Goal: Task Accomplishment & Management: Complete application form

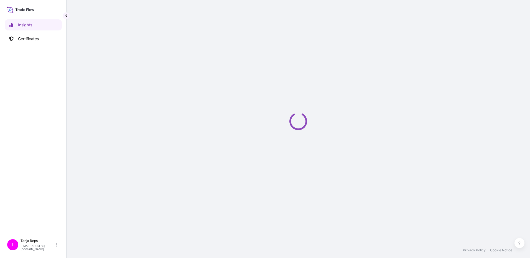
select select "2025"
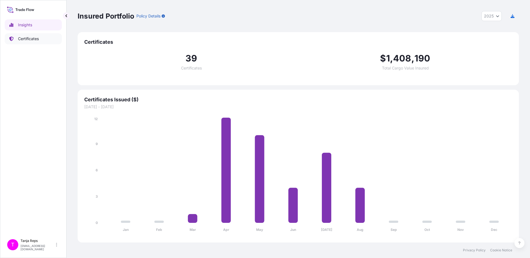
click at [30, 38] on p "Certificates" at bounding box center [28, 39] width 21 height 6
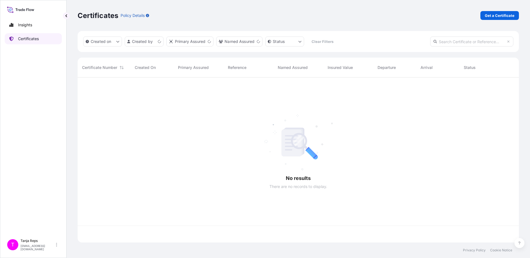
scroll to position [164, 437]
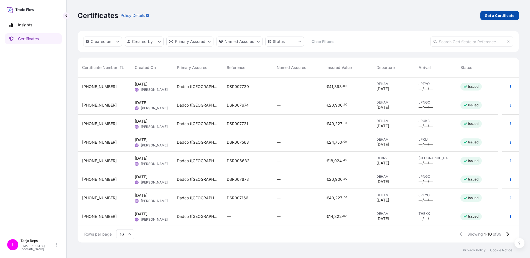
click at [495, 14] on p "Get a Certificate" at bounding box center [499, 16] width 30 height 6
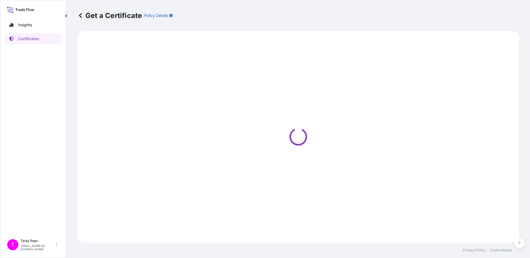
select select "Sea"
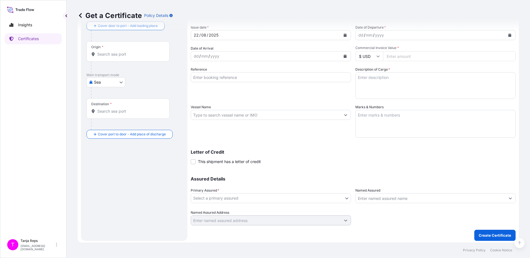
scroll to position [32, 0]
click at [366, 76] on textarea "Description of Cargo *" at bounding box center [435, 84] width 160 height 27
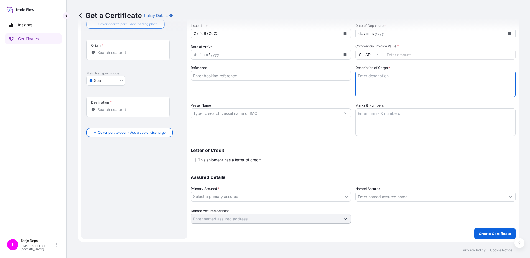
paste textarea "40mt Aluminium Hydroxide SH 20 packed in 1,0mt Big Bags"
type textarea "40mt Aluminium Hydroxide SH 20 packed in 1,0mt Big Bags"
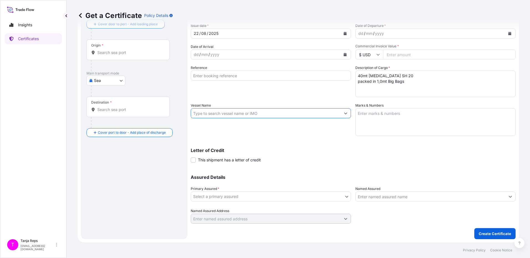
scroll to position [0, 0]
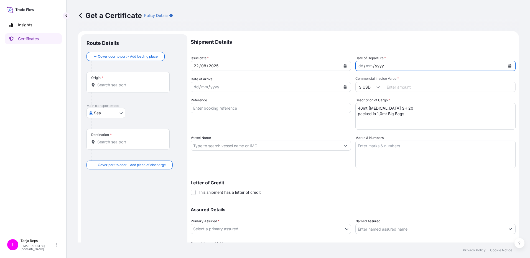
click at [381, 65] on div "yyyy" at bounding box center [379, 66] width 10 height 7
click at [365, 66] on div "dd / mm / 202" at bounding box center [430, 66] width 150 height 10
click at [508, 65] on icon "Calendar" at bounding box center [509, 65] width 3 height 3
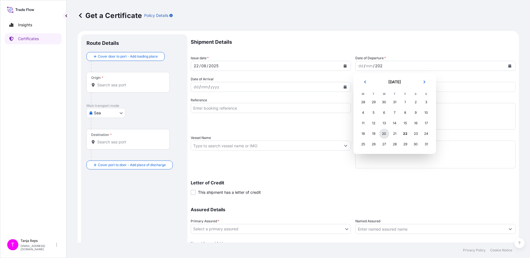
click at [382, 134] on div "20" at bounding box center [384, 134] width 10 height 10
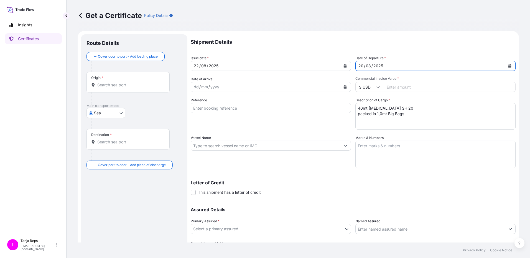
click at [377, 86] on icon at bounding box center [377, 87] width 3 height 2
click at [367, 104] on div "€ EUR" at bounding box center [366, 102] width 23 height 11
type input "€ EUR"
click at [396, 86] on input "Commercial Invoice Value *" at bounding box center [449, 87] width 132 height 10
type input "2"
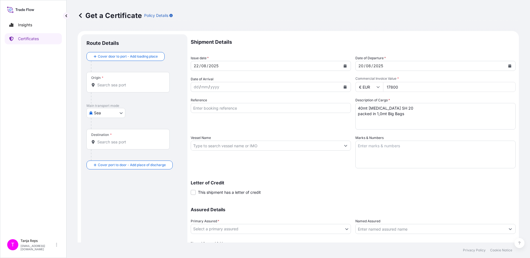
type input "17800"
click at [264, 145] on input "Vessel Name" at bounding box center [266, 146] width 150 height 10
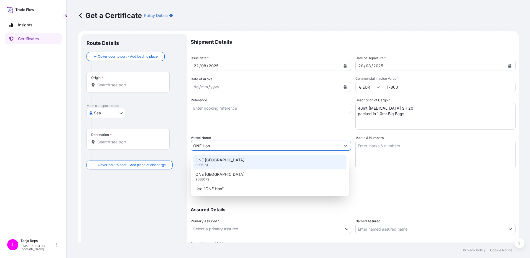
click at [243, 161] on div "ONE HONG KONG 9395161" at bounding box center [269, 162] width 153 height 14
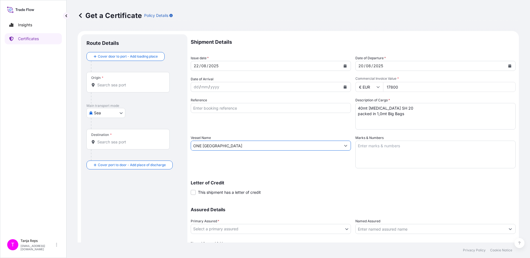
type input "ONE HONG KONG"
click at [398, 145] on textarea "Marks & Numbers" at bounding box center [435, 155] width 160 height 28
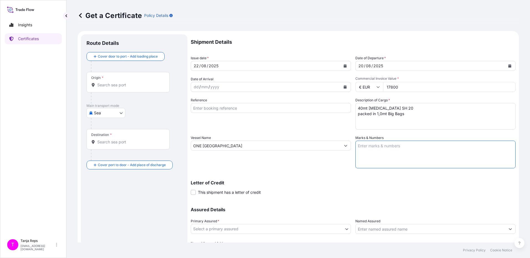
paste textarea "2x 20' Container (Seal):"
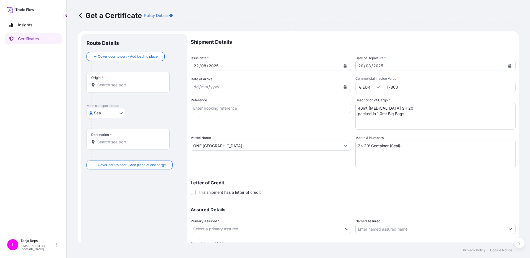
click at [380, 151] on textarea "2x 20' Container (Seal):" at bounding box center [435, 155] width 160 height 28
paste textarea "BEAU 250 173-4 (012518)"
click at [403, 158] on textarea "2x 20' Container (Seal): BEAU 250 173-4 (012518)" at bounding box center [435, 155] width 160 height 28
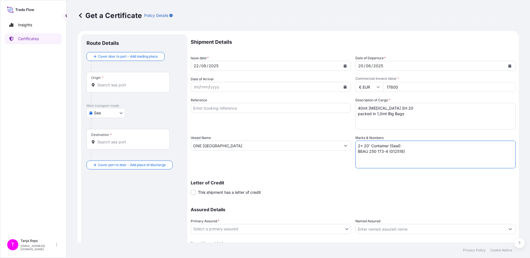
paste textarea "CAIU 347 984-0 (013042)"
type textarea "2x 20' Container (Seal): BEAU 250 173-4 (012518) CAIU 347 984-0 (013042)"
click at [122, 83] on input "Origin *" at bounding box center [129, 85] width 65 height 6
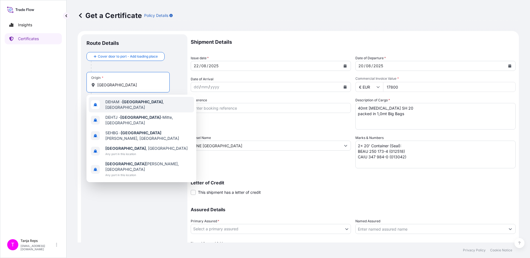
click at [116, 102] on span "DEHAM - Hamburg , Germany" at bounding box center [148, 104] width 86 height 11
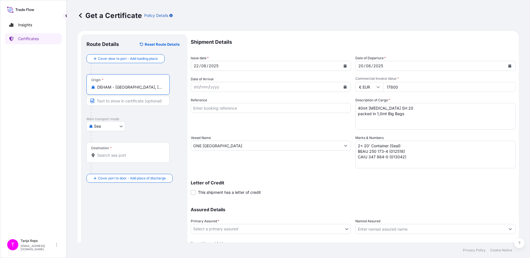
type input "DEHAM - Hamburg, Germany"
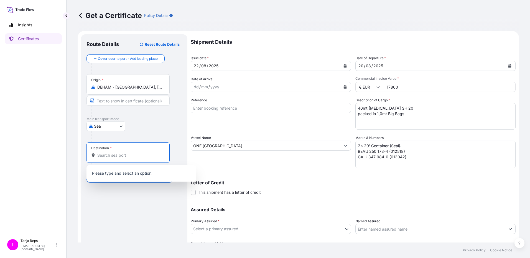
click at [119, 155] on input "Destination *" at bounding box center [129, 156] width 65 height 6
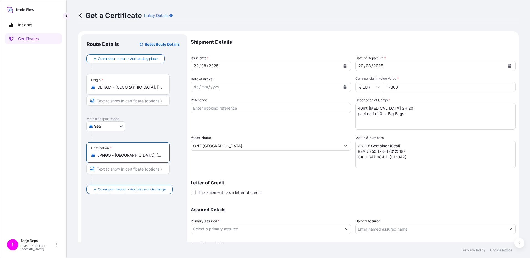
type input "JPNGO - Nagoya, Aichi, Japan"
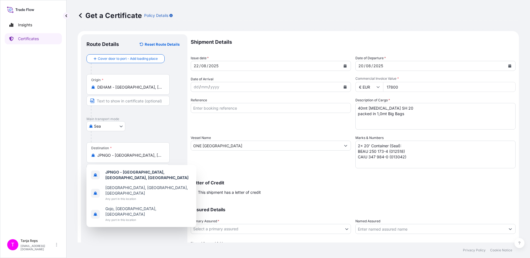
click at [155, 122] on div "Sea Air Road Sea" at bounding box center [133, 126] width 95 height 10
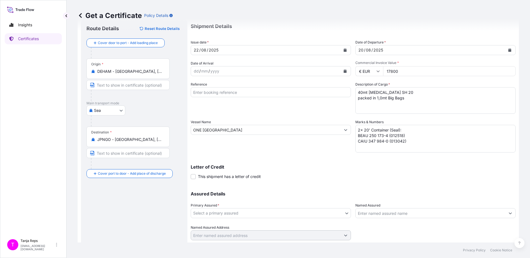
scroll to position [32, 0]
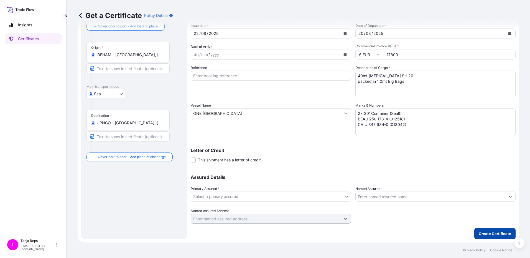
click at [482, 231] on p "Create Certificate" at bounding box center [494, 234] width 32 height 6
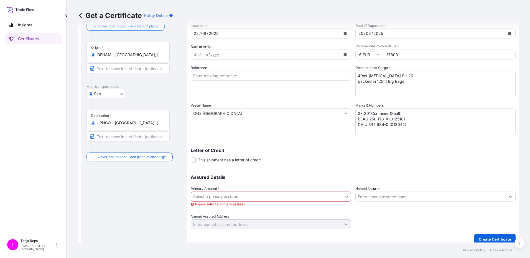
click at [225, 196] on body "Insights Certificates T Tanja Reps t.reps@aos-stade.de Get a Certificate Policy…" at bounding box center [265, 129] width 530 height 258
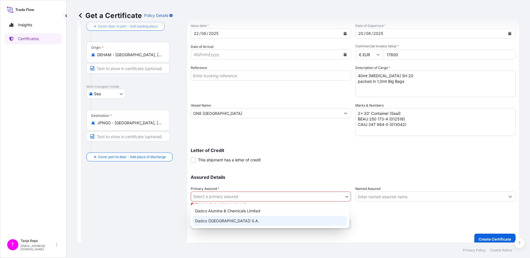
click at [220, 220] on div "Dadco (Suisse) S.A." at bounding box center [270, 221] width 154 height 10
select select "31830"
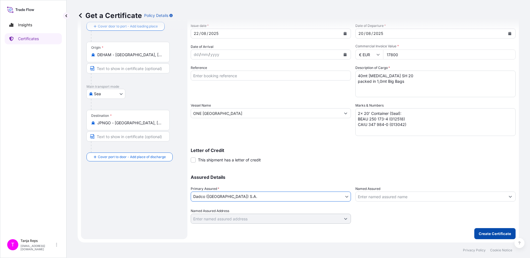
click at [482, 232] on p "Create Certificate" at bounding box center [494, 234] width 32 height 6
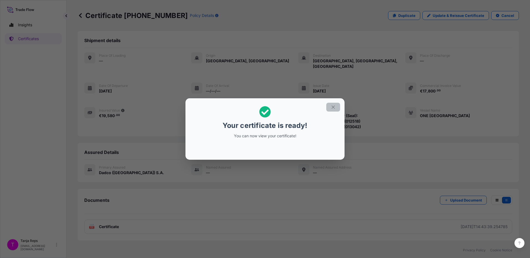
click at [332, 104] on button "button" at bounding box center [333, 107] width 14 height 9
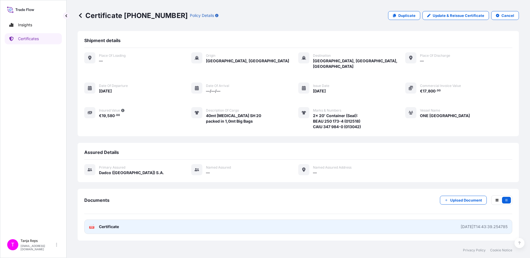
click at [465, 224] on div "2025-08-22T14:43:39.254785" at bounding box center [483, 227] width 47 height 6
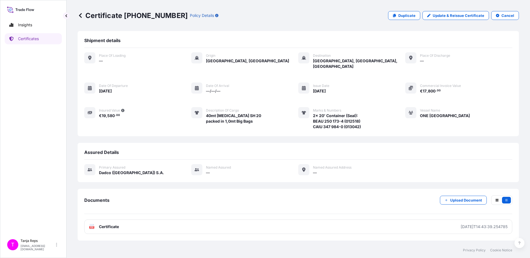
click at [79, 15] on icon at bounding box center [81, 16] width 6 height 6
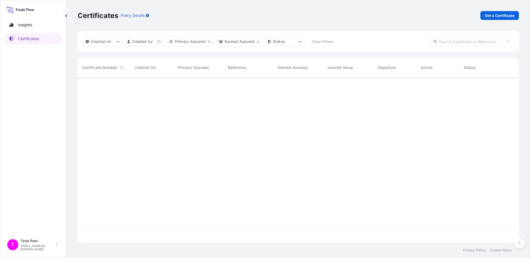
scroll to position [164, 437]
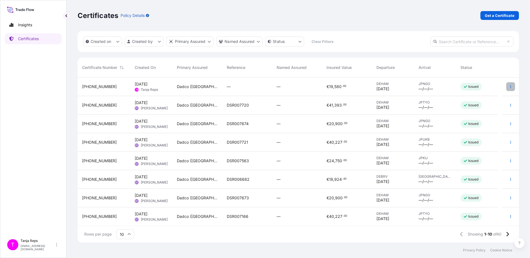
click at [509, 87] on icon "button" at bounding box center [510, 86] width 3 height 3
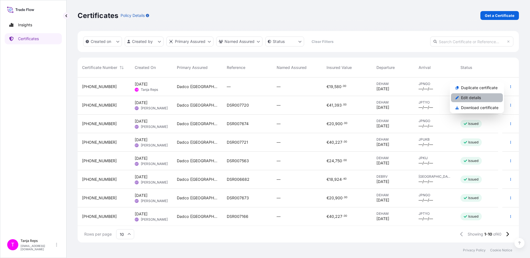
click at [475, 99] on p "Edit details" at bounding box center [471, 98] width 20 height 6
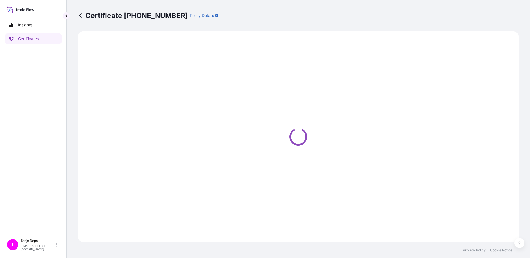
select select "Sea"
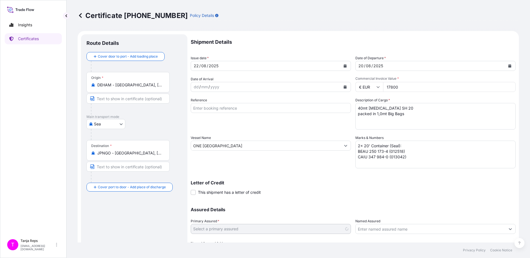
select select "31830"
click at [226, 107] on input "Reference" at bounding box center [271, 108] width 160 height 10
type input "DSR007719"
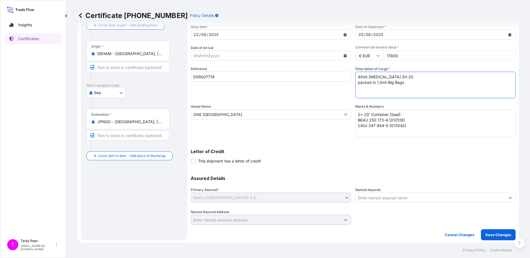
scroll to position [32, 0]
click at [493, 232] on p "Save Changes" at bounding box center [498, 234] width 26 height 6
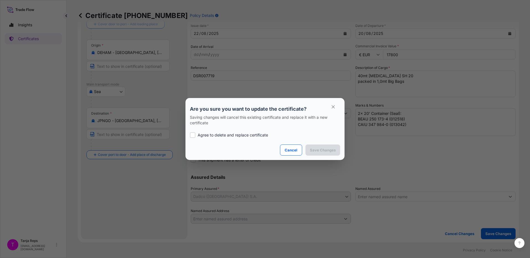
click at [194, 135] on div at bounding box center [193, 135] width 6 height 6
checkbox input "true"
click at [316, 147] on button "Save Changes" at bounding box center [322, 150] width 35 height 11
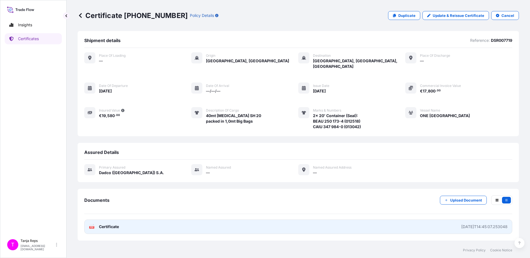
click at [467, 224] on div "2025-08-22T14:45:07.253048" at bounding box center [484, 227] width 46 height 6
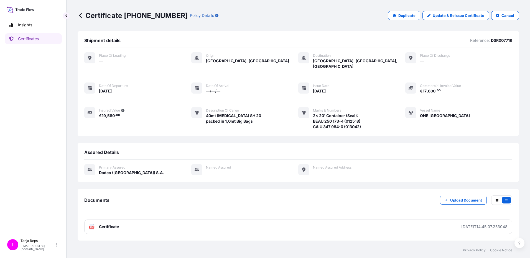
click at [79, 15] on icon at bounding box center [81, 16] width 6 height 6
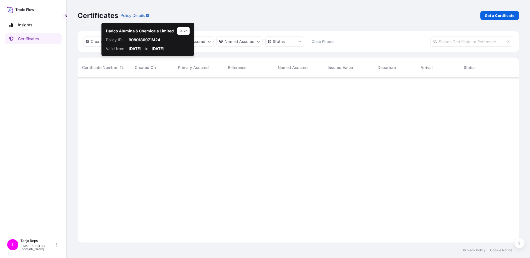
scroll to position [164, 437]
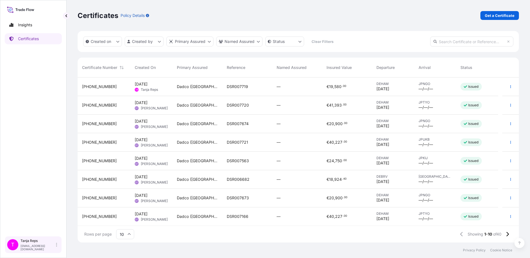
click at [30, 247] on p "t.reps@aos-stade.de" at bounding box center [37, 247] width 34 height 7
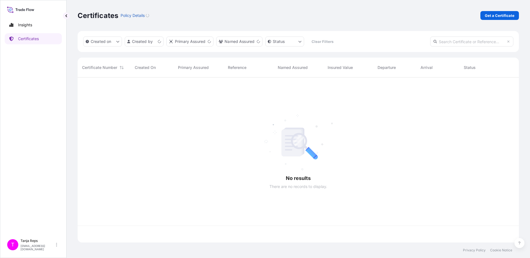
scroll to position [164, 437]
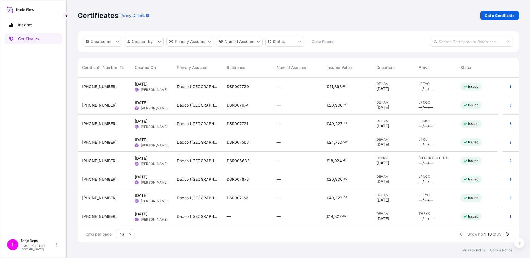
click at [245, 106] on span "DSR007674" at bounding box center [238, 105] width 22 height 6
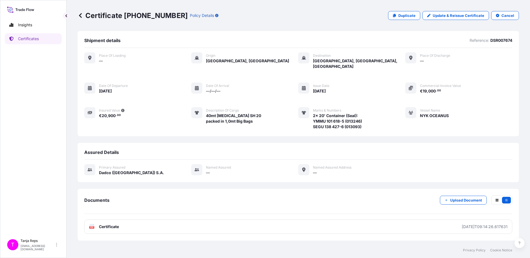
drag, startPoint x: 206, startPoint y: 110, endPoint x: 268, endPoint y: 117, distance: 62.1
click at [261, 117] on span "40mt Aluminium Hydroxide SH 20 packed in 1,0mt Big Bags" at bounding box center [233, 118] width 55 height 11
copy span "40mt Aluminium Hydroxide SH 20 packed in 1,0mt Big Bags"
drag, startPoint x: 313, startPoint y: 110, endPoint x: 361, endPoint y: 109, distance: 47.4
click at [361, 113] on span "2x 20' Container (Seal): YMMU 101 618-5 (013246) SEGU 138 427-6 (013093)" at bounding box center [337, 121] width 49 height 17
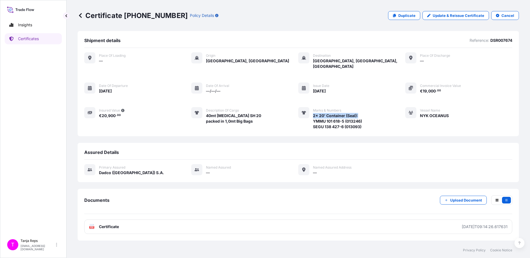
copy span "2x 20' Container (Seal):"
